Goal: Task Accomplishment & Management: Manage account settings

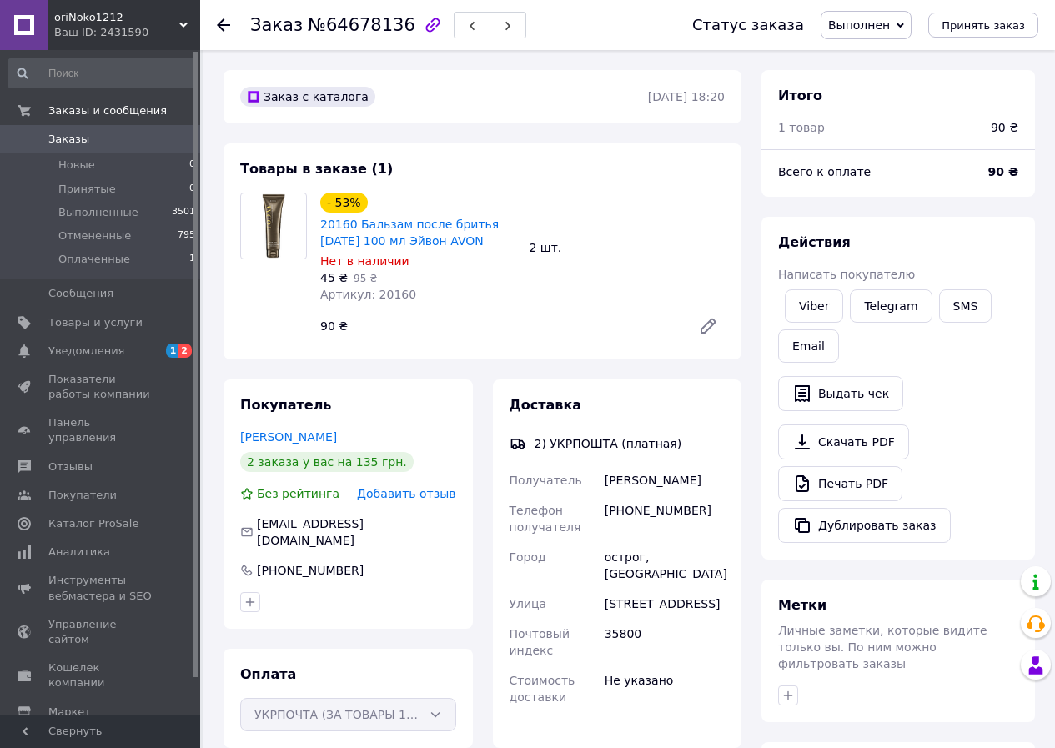
click at [95, 320] on span "Товары и услуги" at bounding box center [95, 322] width 94 height 15
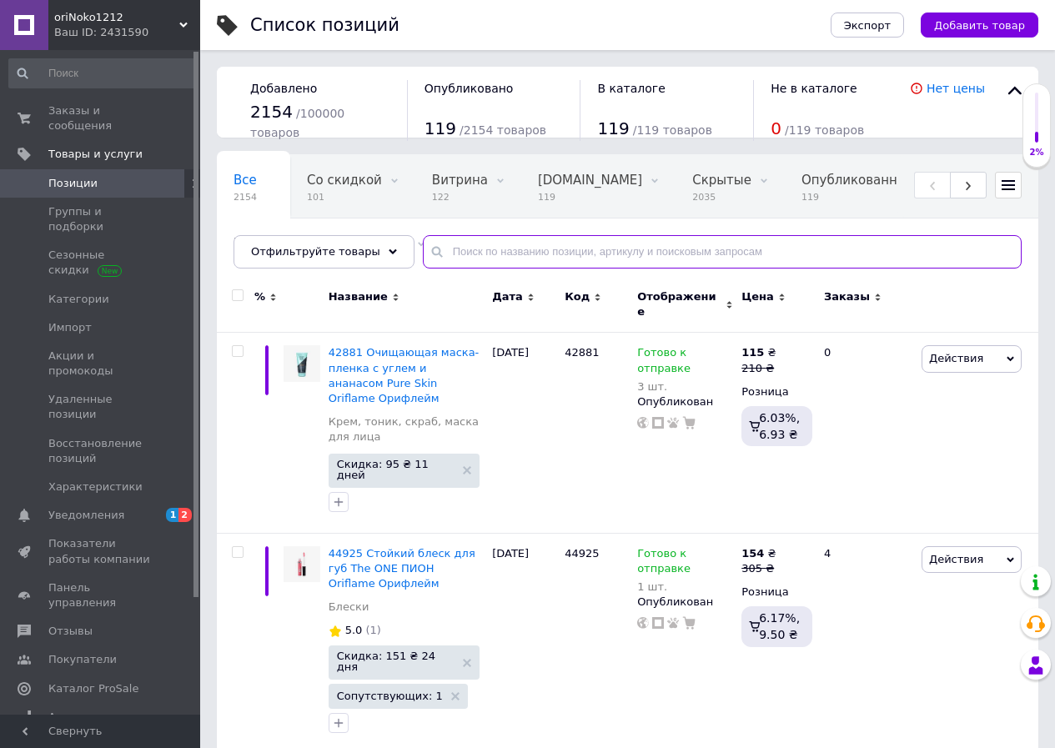
click at [466, 250] on input "text" at bounding box center [722, 251] width 599 height 33
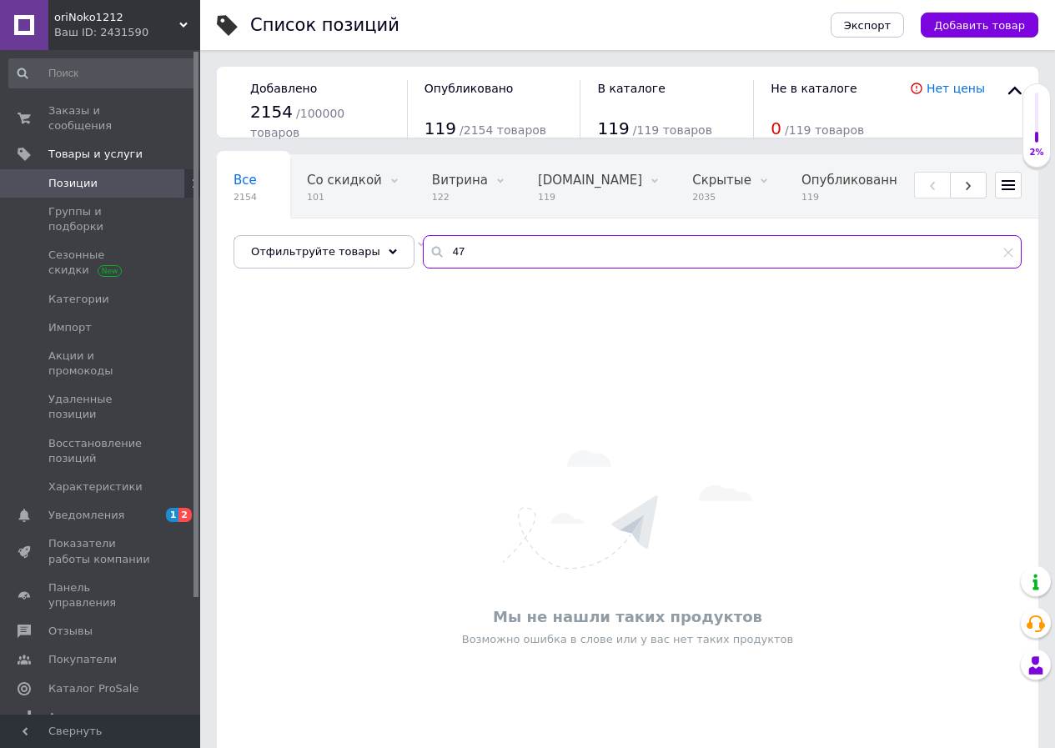
type input "4"
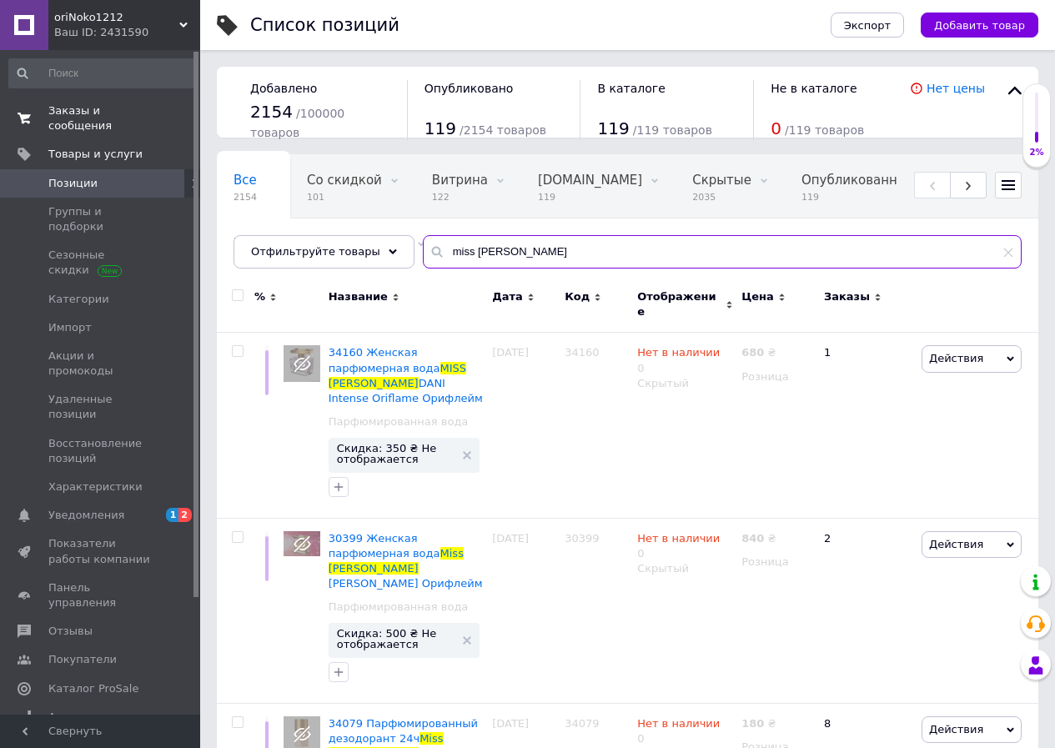
type input "miss [PERSON_NAME]"
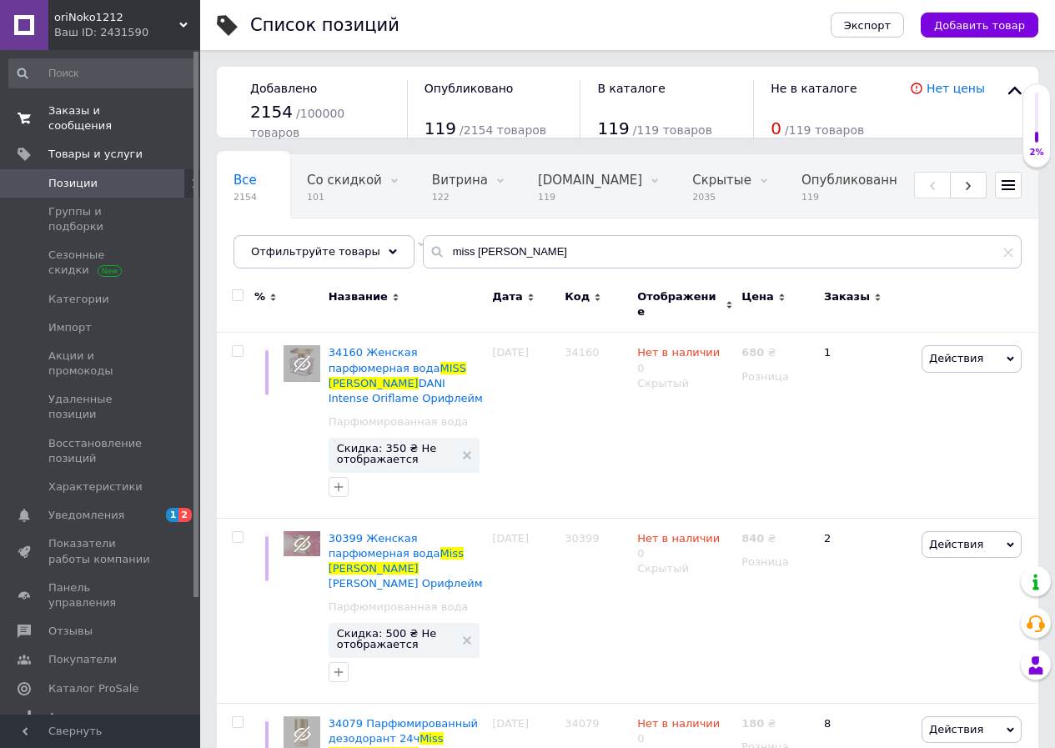
click at [101, 105] on span "Заказы и сообщения" at bounding box center [101, 118] width 106 height 30
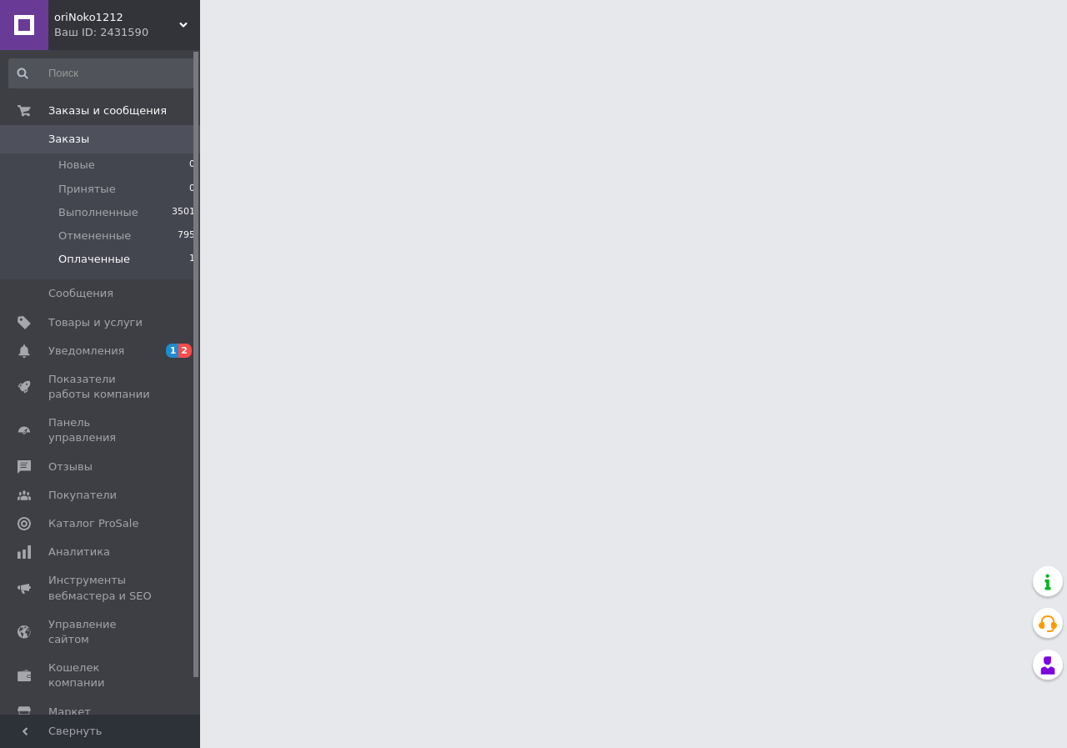
click at [95, 257] on span "Оплаченные" at bounding box center [94, 259] width 72 height 15
